Goal: Task Accomplishment & Management: Manage account settings

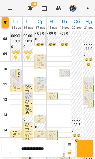
scroll to position [8, 0]
click at [26, 150] on div at bounding box center [29, 151] width 12 height 3
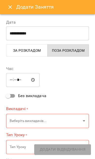
type input "**********"
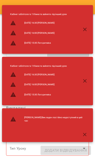
click at [7, 6] on div "Кабінет абілітолога 1 : Кімната зайнята під інший урок 2025-09-16 16:30 Ігнатен…" at bounding box center [47, 29] width 91 height 49
click at [87, 27] on icon "button" at bounding box center [85, 29] width 6 height 6
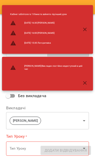
click at [5, 3] on div "Додати Заняття" at bounding box center [47, 7] width 95 height 14
click at [88, 30] on button "button" at bounding box center [85, 29] width 12 height 12
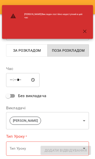
click at [86, 28] on icon "button" at bounding box center [85, 31] width 6 height 6
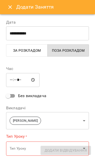
click at [8, 7] on icon "Close" at bounding box center [10, 7] width 6 height 6
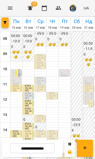
scroll to position [87, 0]
click at [25, 153] on div "16:00 Балагуш Артем Свириденко Аня" at bounding box center [25, 157] width 5 height 8
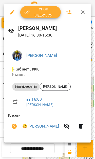
click at [46, 14] on span "Урок відбувся" at bounding box center [40, 12] width 32 height 12
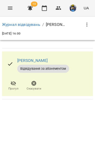
click at [8, 7] on icon "Menu" at bounding box center [10, 8] width 5 height 3
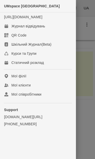
click at [41, 27] on link "Журнал відвідувань" at bounding box center [38, 26] width 76 height 9
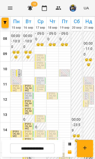
scroll to position [78, 0]
